Goal: Find specific page/section: Find specific page/section

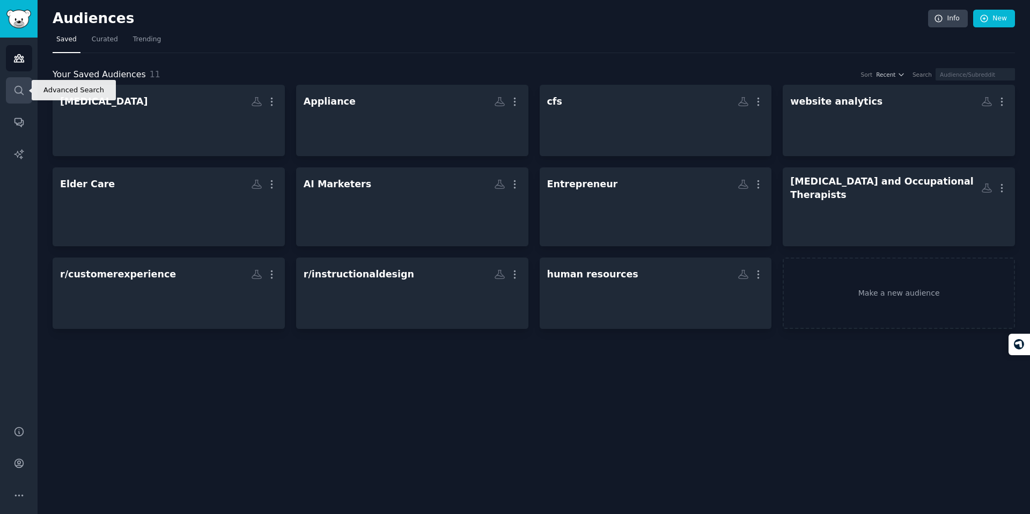
click at [10, 102] on link "Search" at bounding box center [19, 90] width 26 height 26
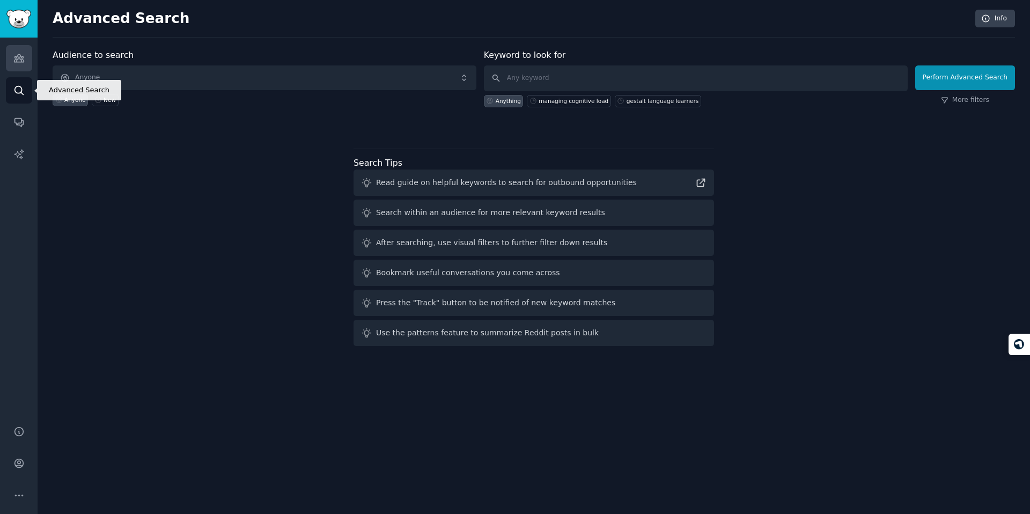
click at [18, 69] on link "Audiences" at bounding box center [19, 58] width 26 height 26
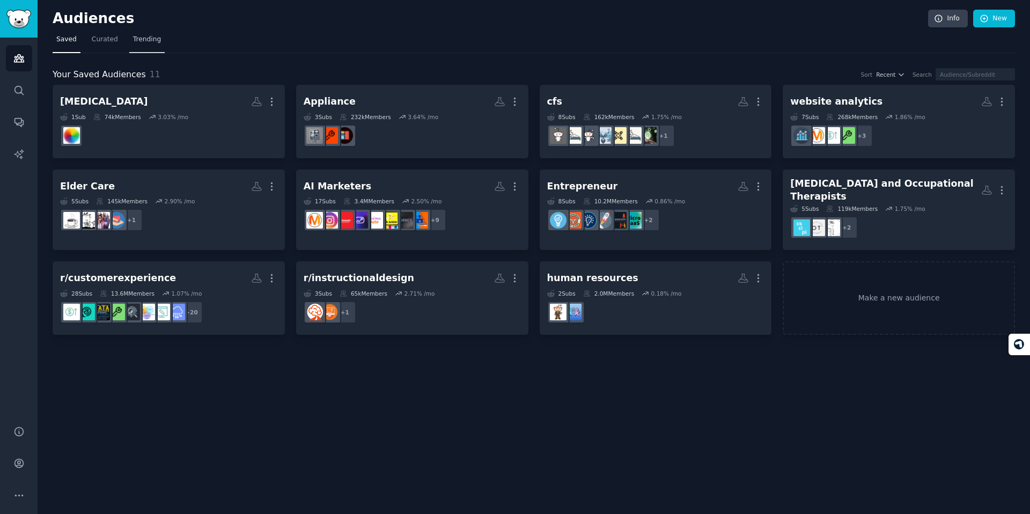
click at [142, 41] on span "Trending" at bounding box center [147, 40] width 28 height 10
